Goal: Task Accomplishment & Management: Complete application form

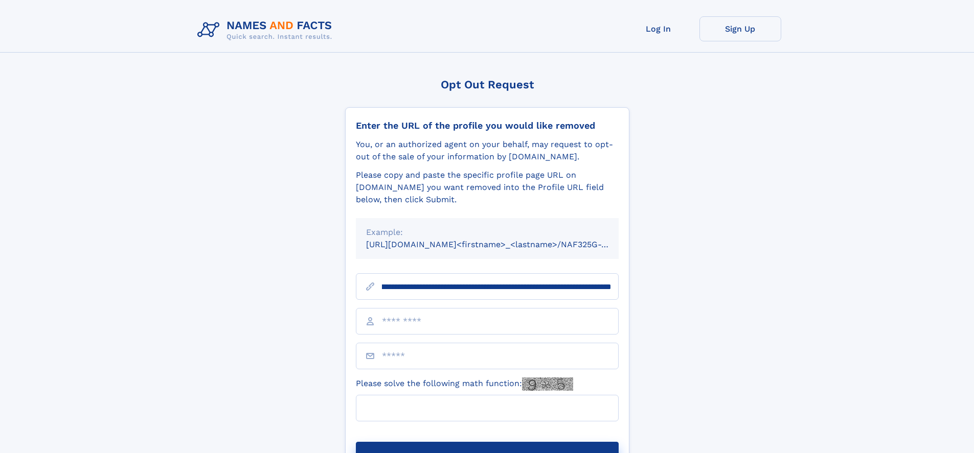
scroll to position [0, 115]
type input "**********"
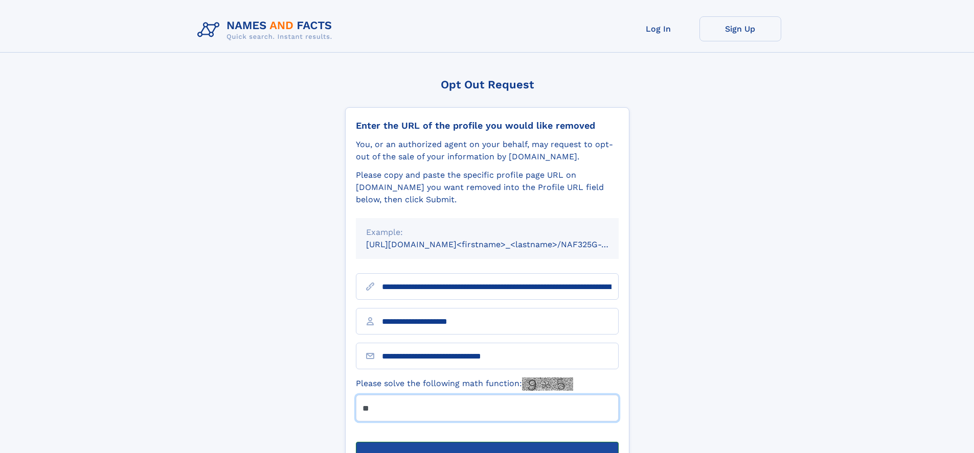
type input "**"
click at [487, 442] on button "Submit Opt Out Request" at bounding box center [487, 458] width 263 height 33
